Goal: Task Accomplishment & Management: Use online tool/utility

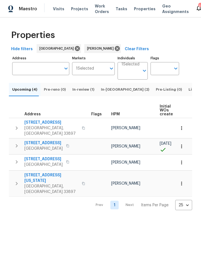
scroll to position [0, 37]
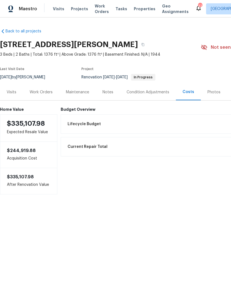
click at [76, 9] on span "Projects" at bounding box center [79, 9] width 17 height 6
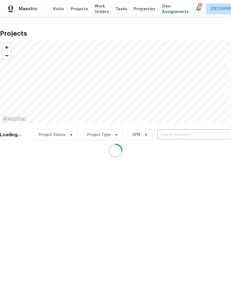
click at [180, 137] on div at bounding box center [115, 150] width 231 height 301
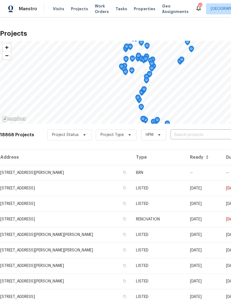
click at [190, 135] on input "text" at bounding box center [202, 135] width 63 height 9
type input "203 summer"
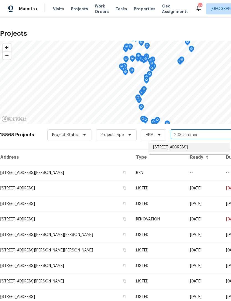
click at [187, 147] on li "[STREET_ADDRESS]" at bounding box center [189, 147] width 81 height 9
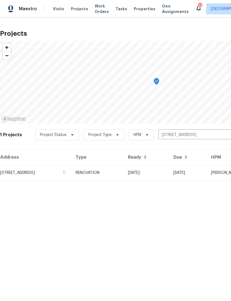
click at [169, 171] on td "[DATE]" at bounding box center [145, 173] width 45 height 16
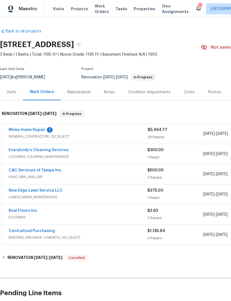
click at [21, 131] on link "Mnms Home Repair" at bounding box center [27, 130] width 37 height 4
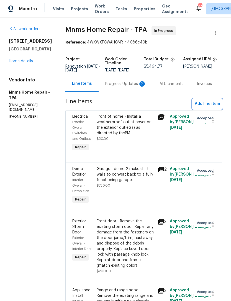
click at [203, 107] on span "Add line item" at bounding box center [207, 104] width 25 height 7
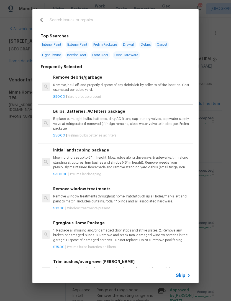
click at [76, 18] on input "text" at bounding box center [108, 21] width 117 height 8
type input "Trim"
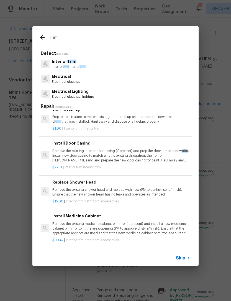
scroll to position [42, 1]
click at [104, 151] on p "Remove the existing interior door casing (if present) and prep the door jamb fo…" at bounding box center [120, 156] width 137 height 14
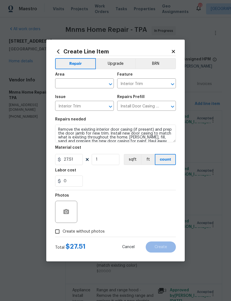
click at [71, 84] on input "text" at bounding box center [76, 84] width 43 height 9
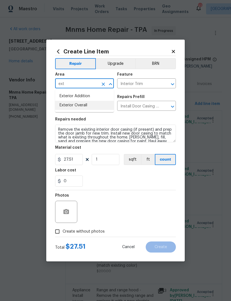
click at [83, 105] on li "Exterior Overall" at bounding box center [84, 105] width 59 height 9
type input "Exterior Overall"
click at [144, 82] on input "Interior Trim" at bounding box center [138, 84] width 43 height 9
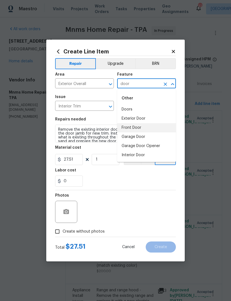
click at [135, 128] on li "Front Door" at bounding box center [146, 127] width 59 height 9
type input "Front Door"
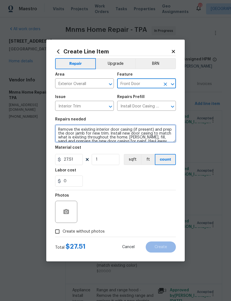
click at [63, 128] on textarea "Remove the existing interior door casing (if present) and prep the door jamb fo…" at bounding box center [115, 134] width 121 height 18
click at [61, 130] on textarea "Remove the existing interior door casing (if present) and prep the door jamb fo…" at bounding box center [115, 134] width 121 height 18
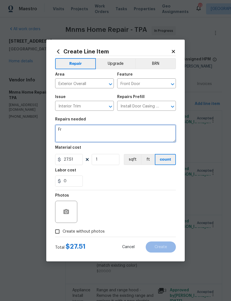
scroll to position [0, 0]
type textarea "Front door - install brick molding trim around front door after removal of stor…"
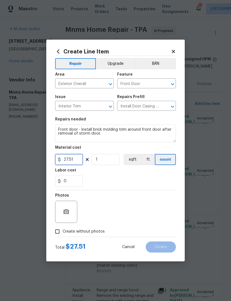
click at [75, 159] on input "27.51" at bounding box center [69, 159] width 28 height 11
type input "60"
click at [67, 208] on button "button" at bounding box center [66, 211] width 13 height 13
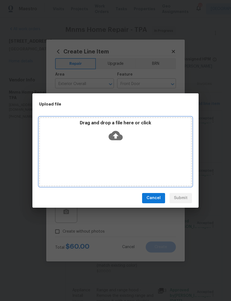
click at [140, 135] on div "Drag and drop a file here or click" at bounding box center [115, 132] width 151 height 24
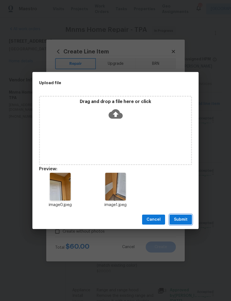
click at [181, 218] on span "Submit" at bounding box center [181, 219] width 14 height 7
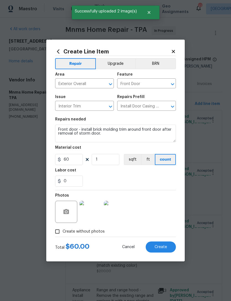
click at [161, 244] on button "Create" at bounding box center [161, 246] width 30 height 11
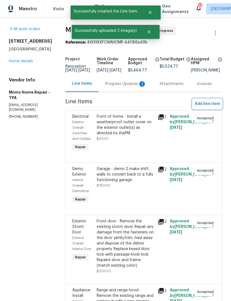
click at [202, 107] on span "Add line item" at bounding box center [207, 104] width 25 height 7
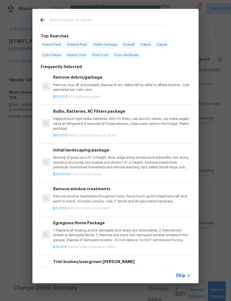
click at [108, 20] on input "text" at bounding box center [108, 21] width 117 height 8
type input "Debris"
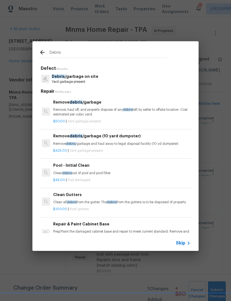
click at [99, 110] on p "Remove, haul off, and properly dispose of any debris left by seller to offsite …" at bounding box center [121, 111] width 137 height 9
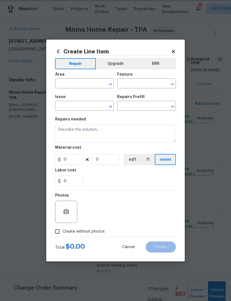
type input "Debris/garbage on site"
type input "Remove debris/garbage $50.00"
type textarea "Remove, haul off, and properly dispose of any debris left by seller to offsite …"
type input "50"
type input "1"
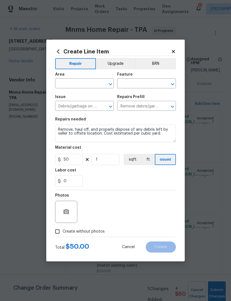
click at [82, 85] on input "text" at bounding box center [76, 84] width 43 height 9
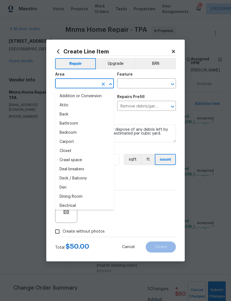
type input "i"
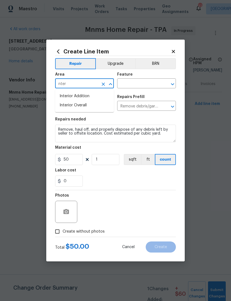
click at [86, 104] on li "Interior Overall" at bounding box center [84, 105] width 59 height 9
type input "Interior Overall"
click at [147, 84] on input "text" at bounding box center [138, 84] width 43 height 9
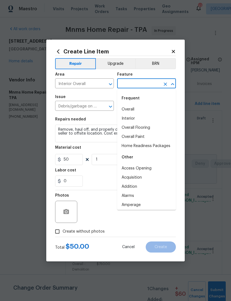
type input "0"
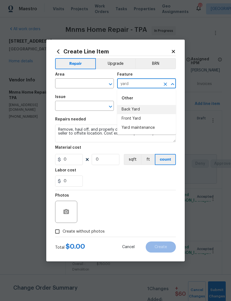
click at [138, 109] on li "Back Yard" at bounding box center [146, 109] width 59 height 9
type input "Back Yard"
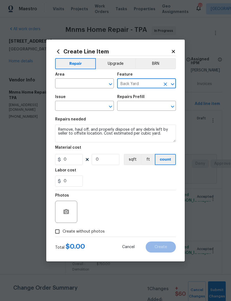
click at [86, 76] on div "Area" at bounding box center [84, 76] width 59 height 7
click at [165, 85] on icon "Clear" at bounding box center [165, 84] width 3 height 3
click at [81, 86] on input "text" at bounding box center [76, 84] width 43 height 9
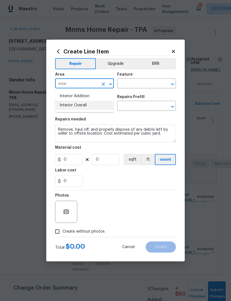
click at [81, 104] on li "Interior Overall" at bounding box center [84, 105] width 59 height 9
type input "Interior Overall"
click at [145, 81] on input "text" at bounding box center [138, 84] width 43 height 9
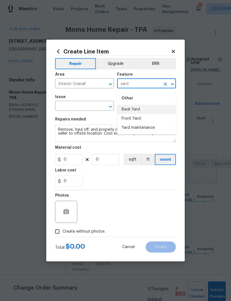
click at [140, 108] on li "Back Yard" at bounding box center [146, 109] width 59 height 9
type input "Back Yard"
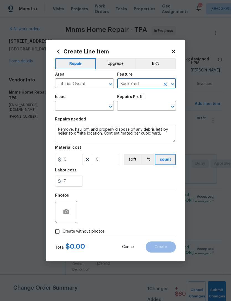
click at [83, 104] on input "text" at bounding box center [76, 106] width 43 height 9
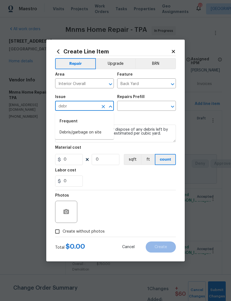
click at [93, 134] on li "Debris/garbage on site" at bounding box center [84, 132] width 59 height 9
type input "Debris/garbage on site"
click at [143, 107] on input "text" at bounding box center [138, 106] width 43 height 9
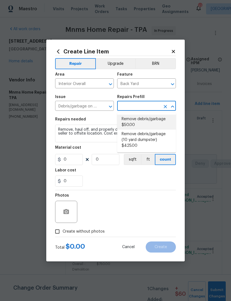
click at [147, 119] on li "Remove debris/garbage $50.00" at bounding box center [146, 122] width 59 height 15
type input "Remove debris/garbage $50.00"
type input "50"
type input "1"
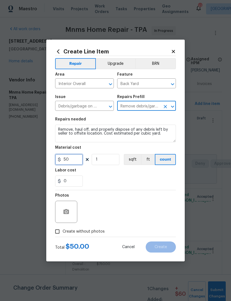
click at [77, 164] on input "50" at bounding box center [69, 159] width 28 height 11
type input "500"
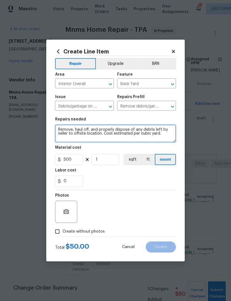
click at [60, 131] on textarea "Remove, haul off, and properly dispose of any debris left by seller to offsite …" at bounding box center [115, 134] width 121 height 18
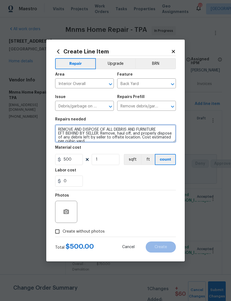
type textarea "REMOVE AND DISPOSE OF ALL DEBRIS AND FURNITURE EFT BEHIND BY SELLER. Remove, ha…"
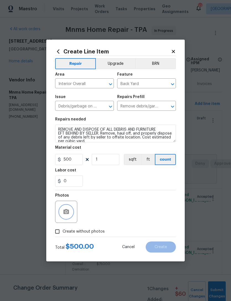
click at [66, 208] on button "button" at bounding box center [66, 211] width 13 height 13
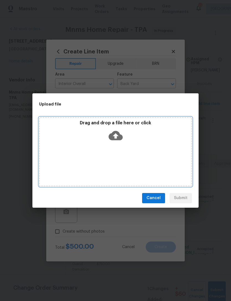
click at [146, 131] on div "Drag and drop a file here or click" at bounding box center [115, 132] width 151 height 24
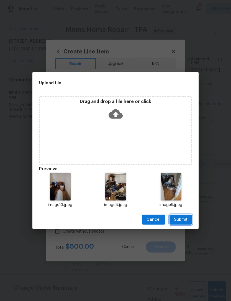
click at [182, 220] on span "Submit" at bounding box center [181, 219] width 14 height 7
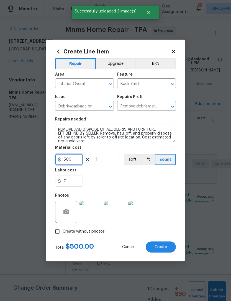
click at [76, 159] on input "500" at bounding box center [69, 159] width 28 height 11
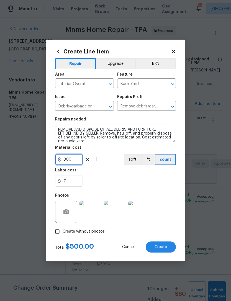
type input "300"
click at [161, 246] on span "Create" at bounding box center [160, 247] width 12 height 4
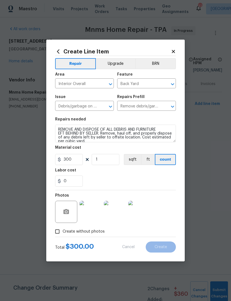
type input "0"
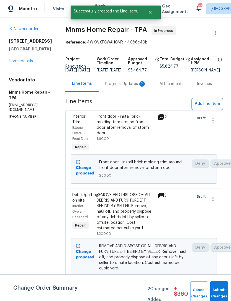
click at [203, 105] on span "Add line item" at bounding box center [207, 104] width 25 height 7
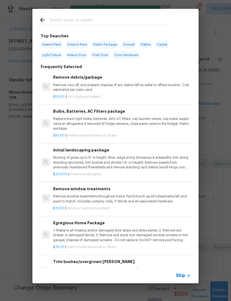
click at [97, 21] on input "text" at bounding box center [108, 21] width 117 height 8
type input "Window"
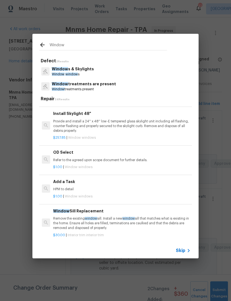
scroll to position [442, 0]
click at [73, 192] on div "$1.00 | Window windows" at bounding box center [121, 195] width 137 height 7
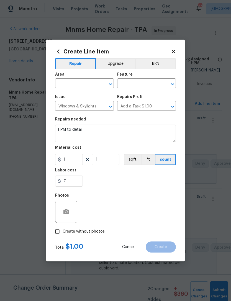
click at [81, 85] on input "text" at bounding box center [76, 84] width 43 height 9
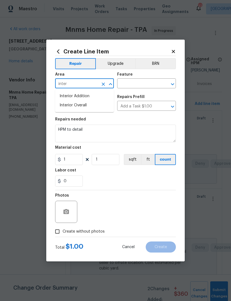
click at [82, 107] on li "Interior Overall" at bounding box center [84, 105] width 59 height 9
type input "Interior Overall"
click at [141, 81] on input "text" at bounding box center [138, 84] width 43 height 9
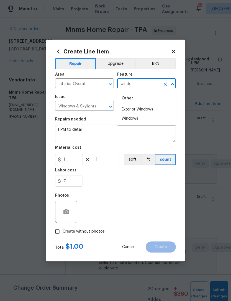
click at [134, 119] on li "Windows" at bounding box center [146, 118] width 59 height 9
type input "Windows"
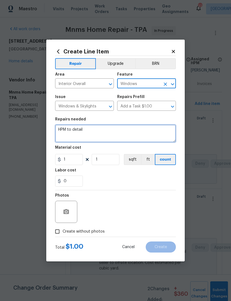
click at [61, 127] on textarea "HPM to detail" at bounding box center [115, 134] width 121 height 18
click at [60, 130] on textarea "HPM to detail" at bounding box center [115, 134] width 121 height 18
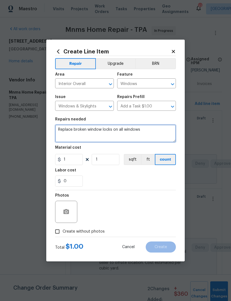
type textarea "Replace broken window locks on all windows"
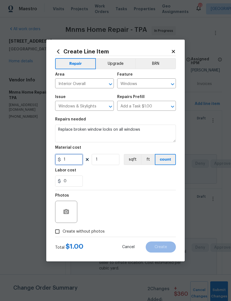
click at [73, 164] on input "1" at bounding box center [69, 159] width 28 height 11
type input "25"
click at [109, 162] on input "1" at bounding box center [106, 159] width 28 height 11
click at [68, 211] on icon "button" at bounding box center [66, 211] width 6 height 5
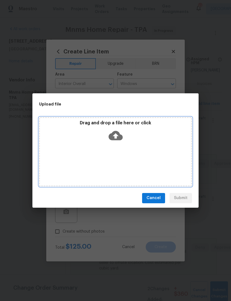
click at [151, 137] on div "Drag and drop a file here or click" at bounding box center [115, 132] width 151 height 24
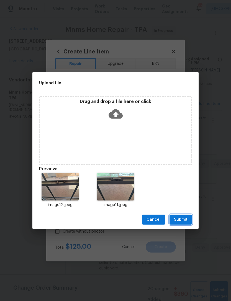
click at [184, 215] on button "Submit" at bounding box center [180, 220] width 22 height 10
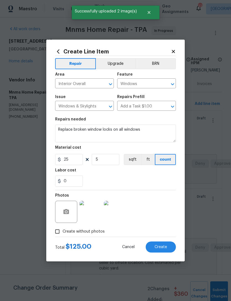
click at [161, 244] on button "Create" at bounding box center [161, 246] width 30 height 11
type input "0"
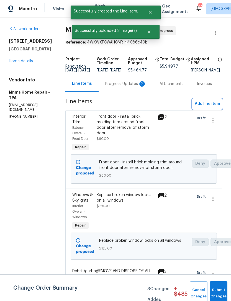
click at [205, 107] on span "Add line item" at bounding box center [207, 104] width 25 height 7
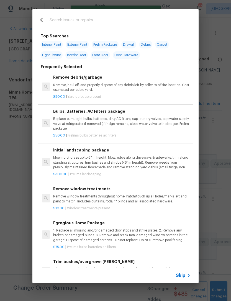
click at [117, 14] on div at bounding box center [102, 20] width 141 height 22
click at [147, 17] on input "text" at bounding box center [108, 21] width 117 height 8
type input "Interior door"
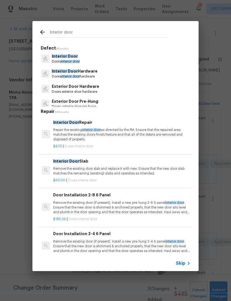
click at [123, 164] on div "Interior Door Slab Remove the existing door slab and replace it with new. Ensur…" at bounding box center [121, 167] width 137 height 18
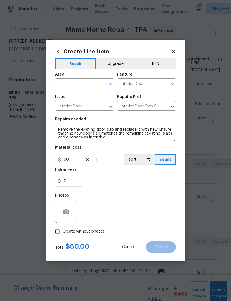
click at [65, 85] on input "text" at bounding box center [76, 84] width 43 height 9
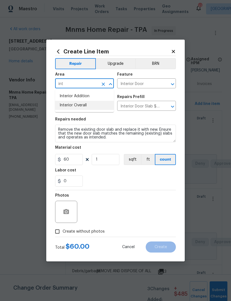
click at [84, 107] on li "Interior Overall" at bounding box center [84, 105] width 59 height 9
type input "Interior Overall"
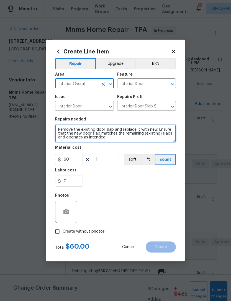
click at [57, 129] on textarea "Remove the existing door slab and replace it with new. Ensure that the new door…" at bounding box center [115, 134] width 121 height 18
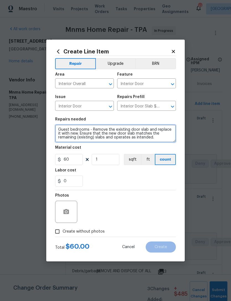
type textarea "Guest bedrooms - Remove the existing door slab and replace it with new. Ensure …"
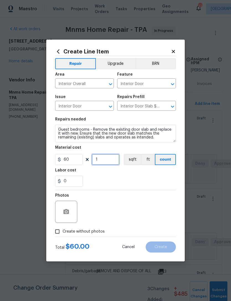
click at [109, 160] on input "1" at bounding box center [106, 159] width 28 height 11
type input "2"
click at [71, 210] on button "button" at bounding box center [66, 211] width 13 height 13
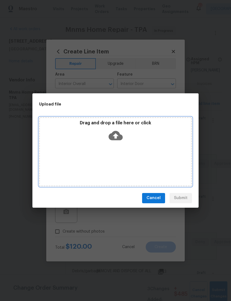
click at [155, 140] on div "Drag and drop a file here or click" at bounding box center [115, 132] width 151 height 24
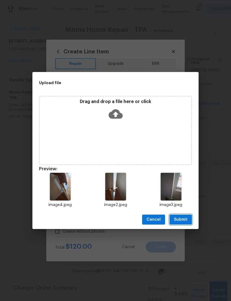
click at [182, 218] on span "Submit" at bounding box center [181, 219] width 14 height 7
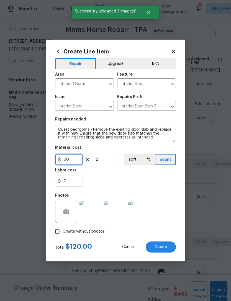
click at [76, 161] on input "60" at bounding box center [69, 159] width 28 height 11
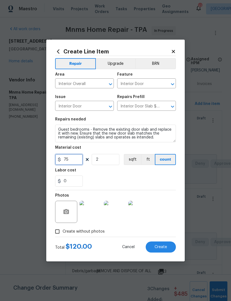
type input "75"
click at [164, 248] on span "Create" at bounding box center [160, 247] width 12 height 4
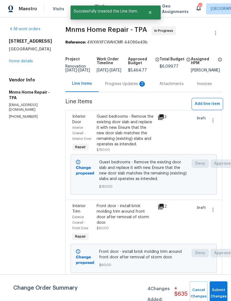
click at [203, 107] on span "Add line item" at bounding box center [207, 104] width 25 height 7
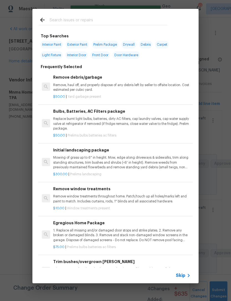
click at [121, 18] on input "text" at bounding box center [108, 21] width 117 height 8
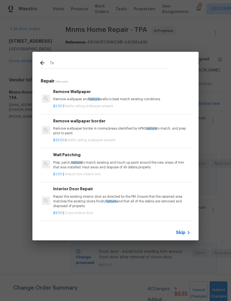
type input "T"
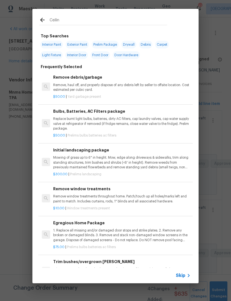
type input "Ceiling"
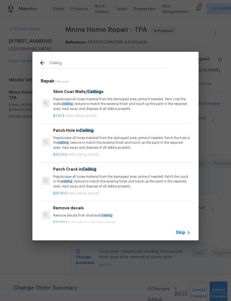
click at [114, 97] on div "Skim Coat Walls/ Ceiling s Prep/scrape all loose material from the damaged area…" at bounding box center [121, 100] width 137 height 23
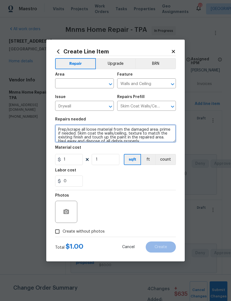
click at [56, 130] on textarea "Prep/scrape all loose material from the damaged area; prime if needed. Skim coa…" at bounding box center [115, 134] width 121 height 18
type textarea "Living room - Prep/scrape all loose material from the damaged area; prime if ne…"
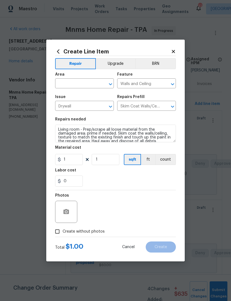
click at [88, 80] on input "text" at bounding box center [76, 84] width 43 height 9
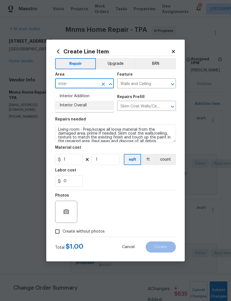
click at [81, 106] on li "Interior Overall" at bounding box center [84, 105] width 59 height 9
type input "Interior Overall"
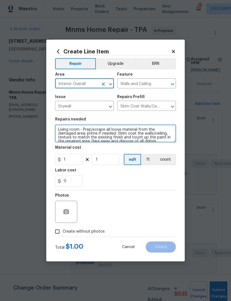
click at [56, 129] on textarea "Living room - Prep/scrape all loose material from the damaged area; prime if ne…" at bounding box center [115, 134] width 121 height 18
click at [84, 128] on textarea "Living room - Prep/scrape all loose material from the damaged area; prime if ne…" at bounding box center [115, 134] width 121 height 18
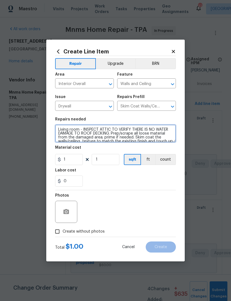
type textarea "Living room - INSPECT ATTIC TO VERIFY THERE IS NO WATER DAMAGE TO ROOF DECKING.…"
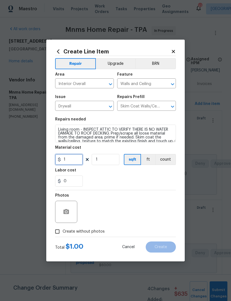
click at [73, 161] on input "1" at bounding box center [69, 159] width 28 height 11
type input "150"
click at [69, 211] on icon "button" at bounding box center [66, 211] width 6 height 5
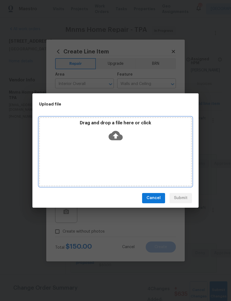
click at [149, 147] on div "Drag and drop a file here or click" at bounding box center [115, 151] width 153 height 69
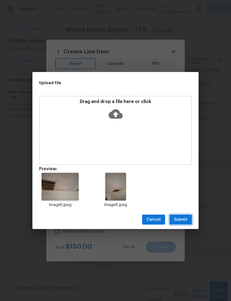
click at [176, 221] on span "Submit" at bounding box center [181, 219] width 14 height 7
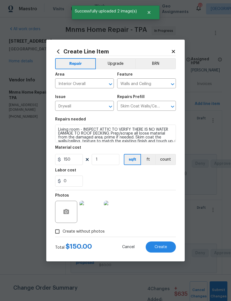
click at [164, 244] on button "Create" at bounding box center [161, 246] width 30 height 11
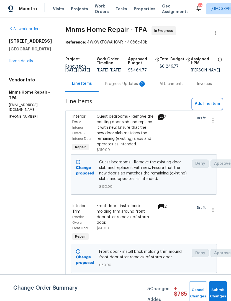
click at [205, 107] on span "Add line item" at bounding box center [207, 104] width 25 height 7
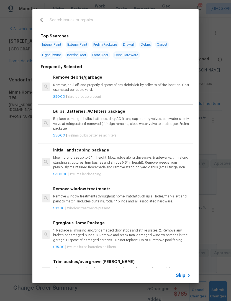
click at [110, 24] on input "text" at bounding box center [108, 21] width 117 height 8
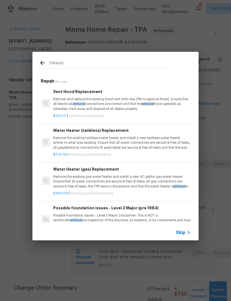
scroll to position [-1, 0]
click at [97, 63] on input "Exhaust" at bounding box center [108, 64] width 117 height 8
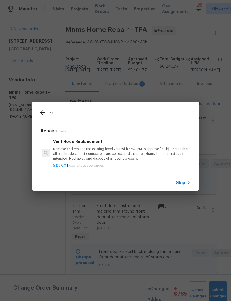
type input "E"
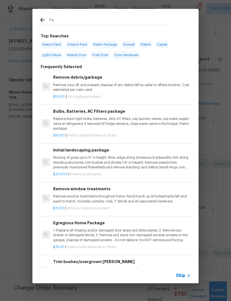
type input "Fan"
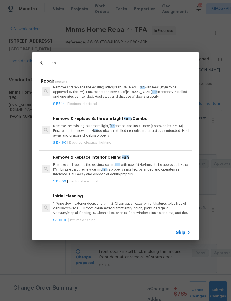
scroll to position [46, 0]
click at [105, 124] on p "Remove the existing bathroom light/ fan combo and install new (approved by the …" at bounding box center [121, 131] width 137 height 14
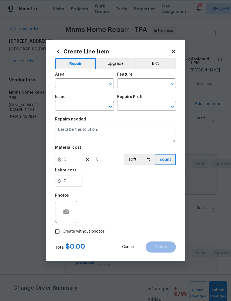
type input "Electrical Lighting"
type input "Remove & Replace Bathroom Light Fan/Combo $154.80"
type textarea "Remove the existing bathroom light/fan combo and install new (approved by the P…"
type input "154.8"
type input "1"
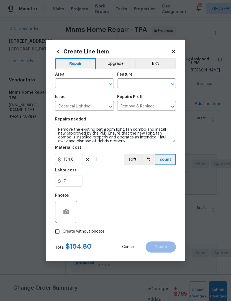
click at [73, 81] on input "text" at bounding box center [76, 84] width 43 height 9
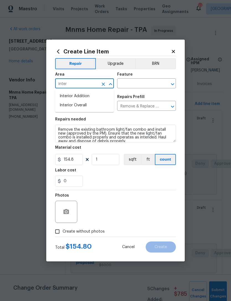
click at [86, 106] on li "Interior Overall" at bounding box center [84, 105] width 59 height 9
type input "Interior Overall"
click at [145, 83] on input "text" at bounding box center [138, 84] width 43 height 9
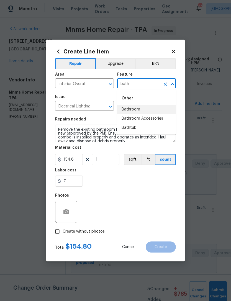
click at [138, 110] on li "Bathroom" at bounding box center [146, 109] width 59 height 9
type input "Bathroom"
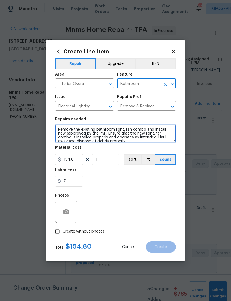
click at [59, 125] on textarea "Remove the existing bathroom light/fan combo and install new (approved by the P…" at bounding box center [115, 134] width 121 height 18
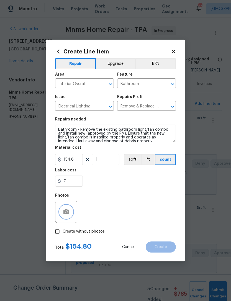
click at [67, 211] on icon "button" at bounding box center [66, 211] width 6 height 5
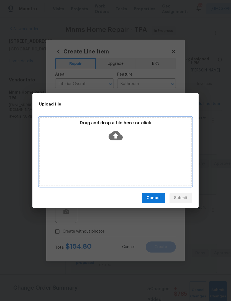
click at [157, 129] on div "Drag and drop a file here or click" at bounding box center [115, 132] width 151 height 24
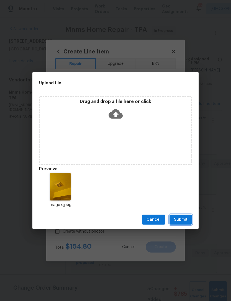
click at [184, 220] on span "Submit" at bounding box center [181, 219] width 14 height 7
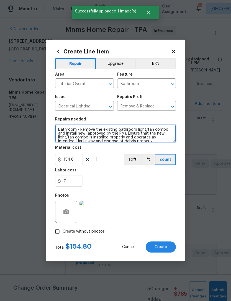
click at [146, 127] on textarea "Bathroom - Remove the existing bathroom light/fan combo and install new (approv…" at bounding box center [115, 134] width 121 height 18
click at [153, 128] on textarea "Bathroom - Remove the existing bathroom light/fan combo and install new (approv…" at bounding box center [115, 134] width 121 height 18
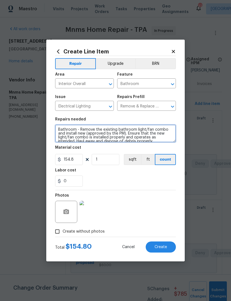
click at [145, 127] on textarea "Bathroom - Remove the existing bathroom light/fan combo and install new (approv…" at bounding box center [115, 134] width 121 height 18
click at [169, 130] on textarea "Bathroom - Remove the existing bathroom light/fan combo and install new (approv…" at bounding box center [115, 134] width 121 height 18
type textarea "Bathroom - Remove the existing bathroom fan and install new (approved by the PM…"
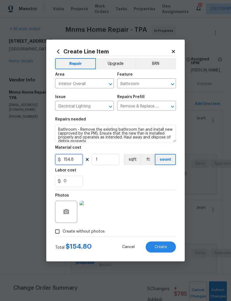
click at [76, 164] on input "154.8" at bounding box center [69, 159] width 28 height 11
type input "85"
click at [160, 248] on span "Create" at bounding box center [160, 247] width 12 height 4
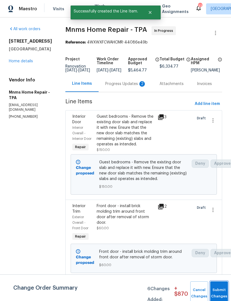
click at [218, 289] on button "Submit Changes" at bounding box center [219, 293] width 18 height 24
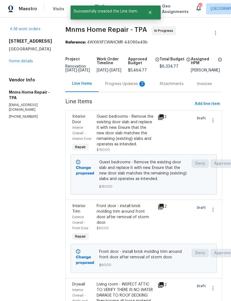
click at [127, 87] on div "Progress Updates 2" at bounding box center [125, 84] width 41 height 6
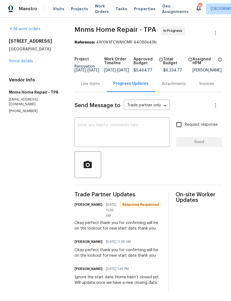
click at [95, 87] on div "Line Items" at bounding box center [90, 84] width 19 height 6
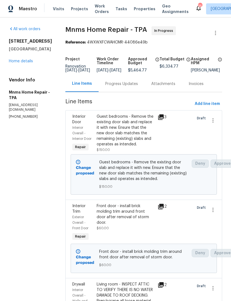
click at [24, 60] on link "Home details" at bounding box center [21, 61] width 24 height 4
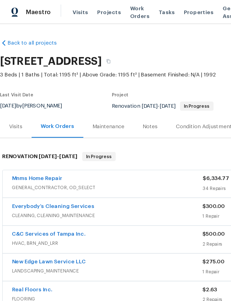
click at [104, 95] on div "Notes" at bounding box center [109, 92] width 11 height 6
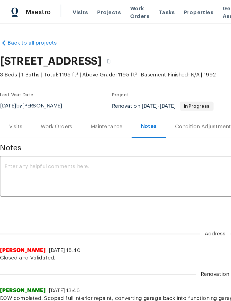
click at [76, 121] on textarea at bounding box center [156, 128] width 306 height 19
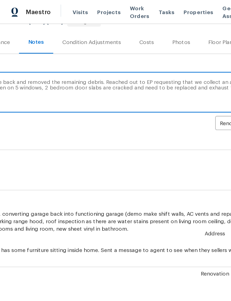
scroll to position [61, 82]
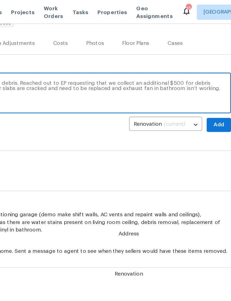
type textarea "Contractor reported that seller never came back and removed the remaining debri…"
click at [218, 88] on span "Add" at bounding box center [222, 90] width 9 height 7
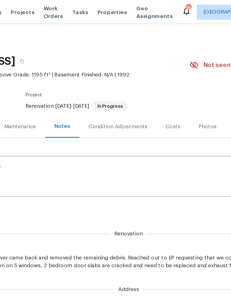
scroll to position [0, 0]
